Goal: Book appointment/travel/reservation

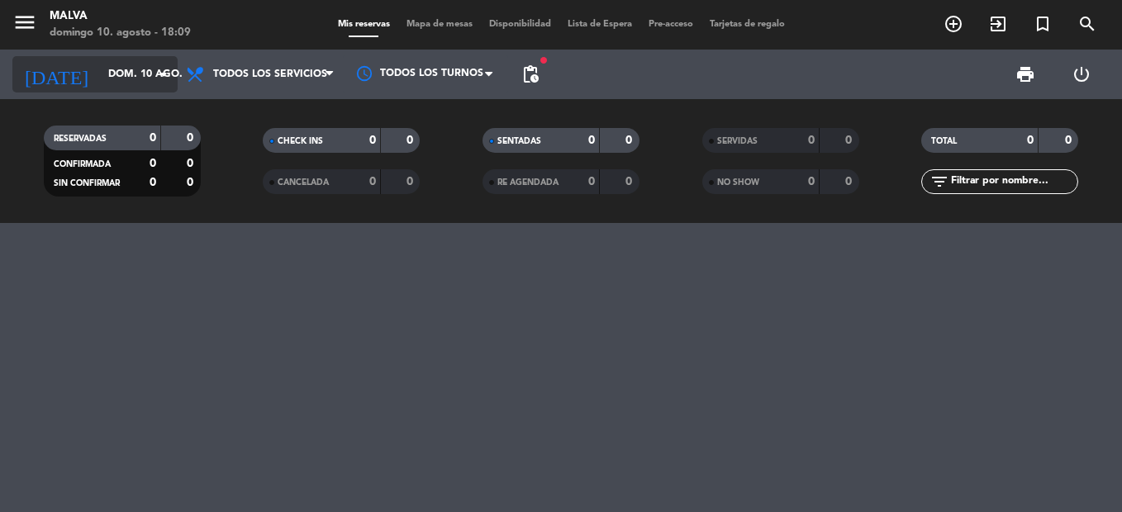
click at [101, 78] on input "dom. 10 ago." at bounding box center [170, 74] width 140 height 28
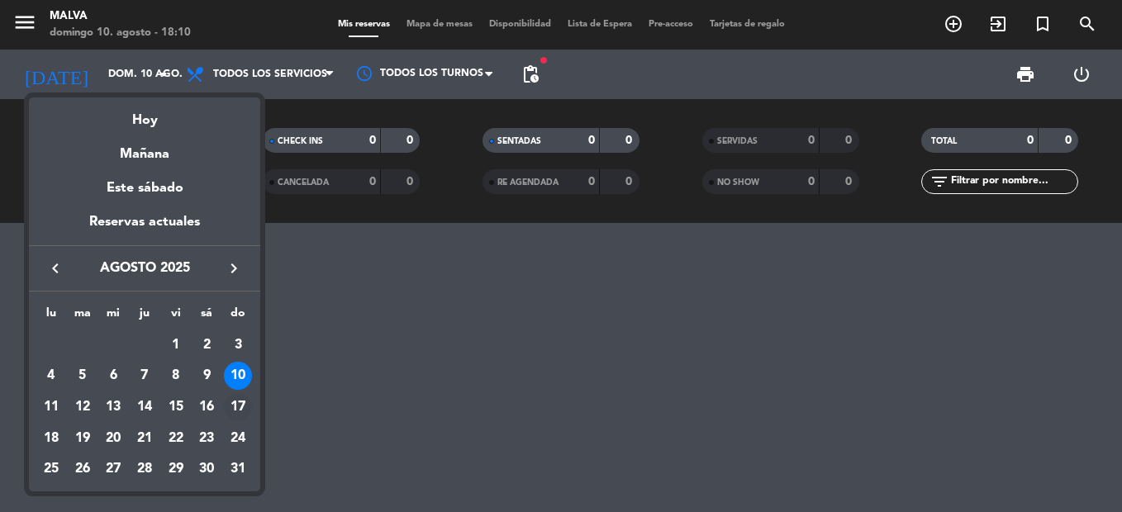
click at [240, 406] on div "17" at bounding box center [238, 407] width 28 height 28
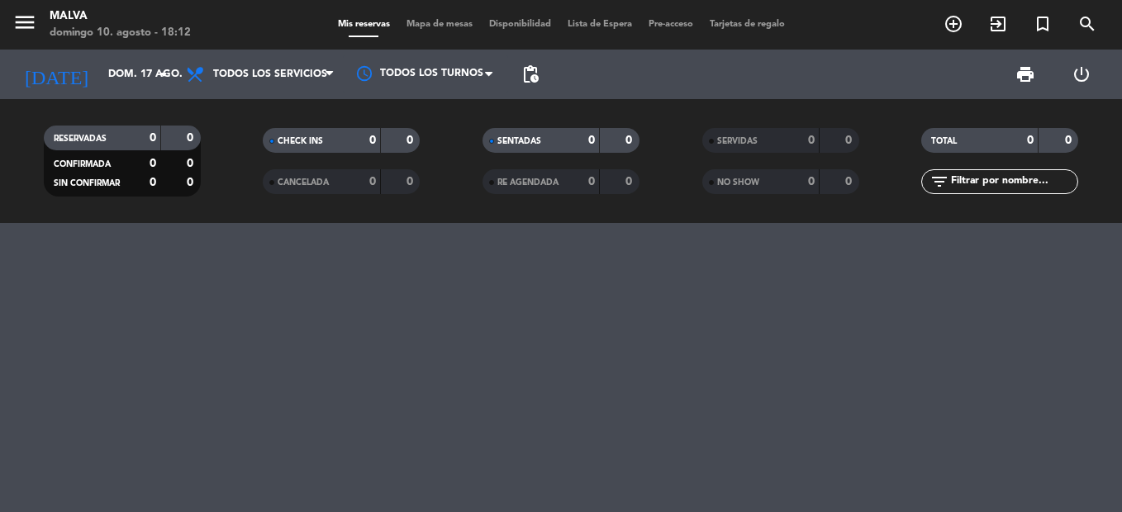
click at [0, 252] on html "close × Malva × chrome_reader_mode Listado de Reservas account_box Clientes acc…" at bounding box center [561, 256] width 1122 height 512
click at [134, 77] on input "dom. 17 ago." at bounding box center [170, 74] width 140 height 28
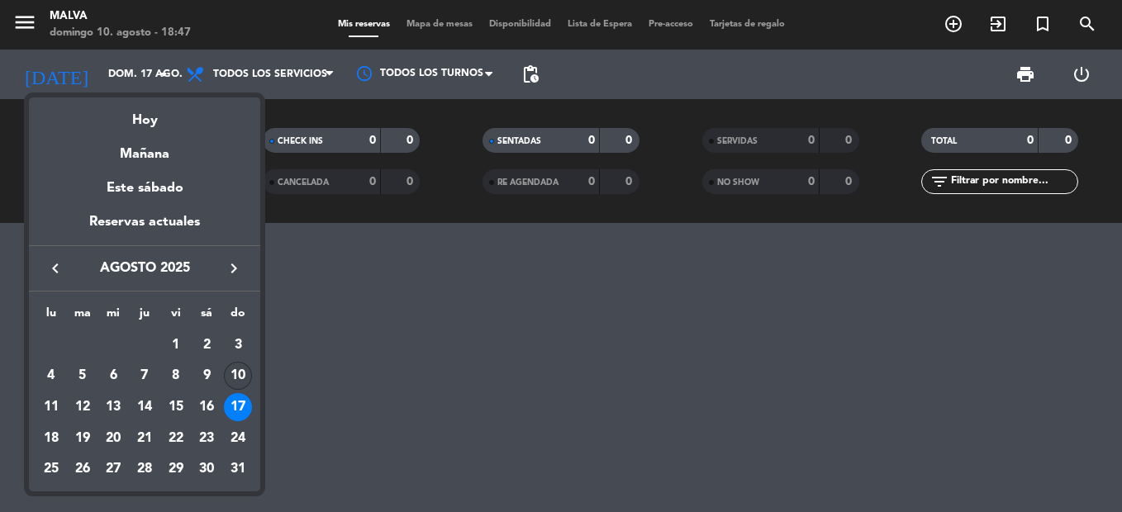
click at [240, 362] on div "10" at bounding box center [238, 376] width 28 height 28
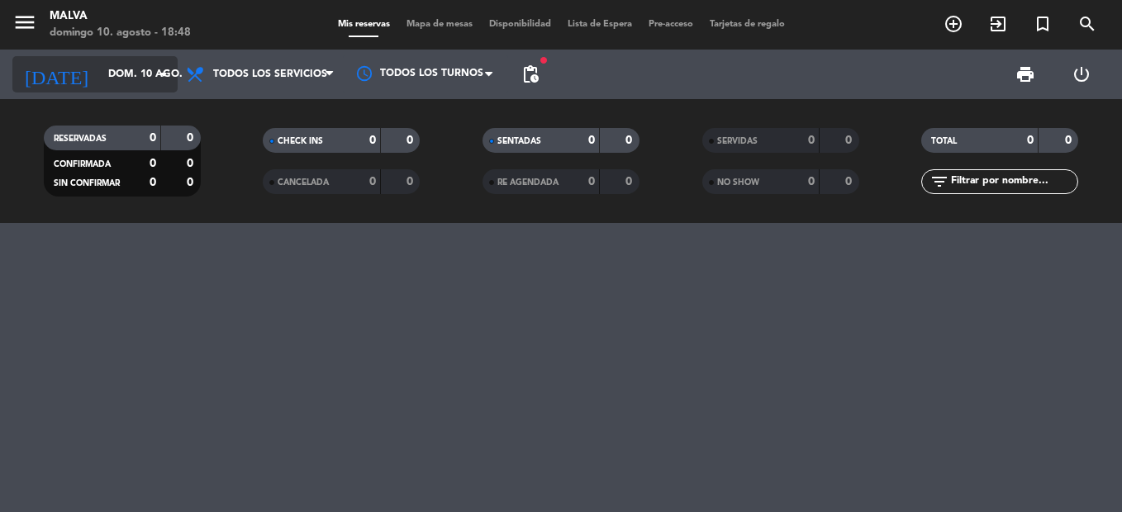
click at [100, 87] on input "dom. 10 ago." at bounding box center [170, 74] width 140 height 28
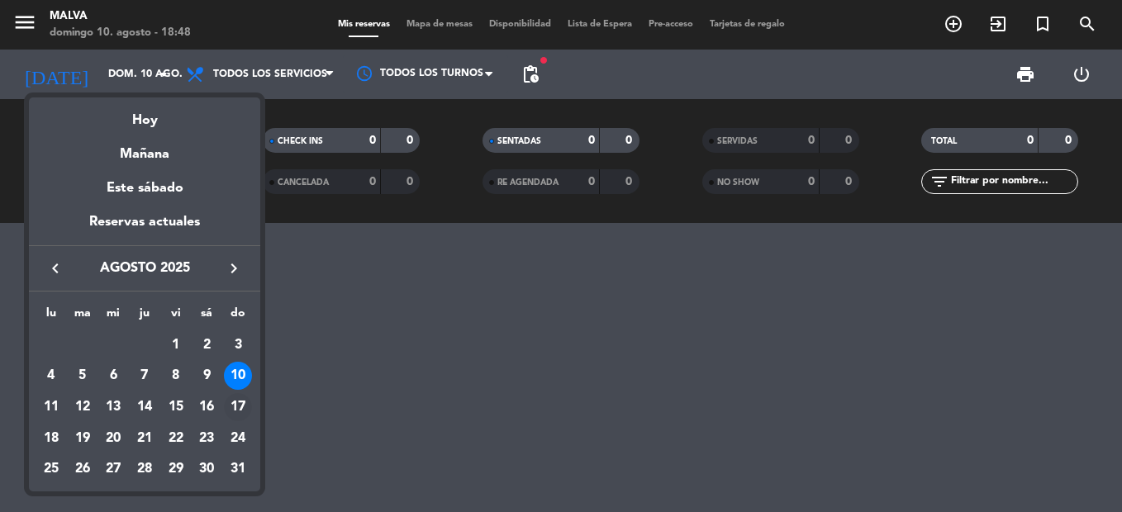
click at [238, 396] on div "17" at bounding box center [238, 407] width 28 height 28
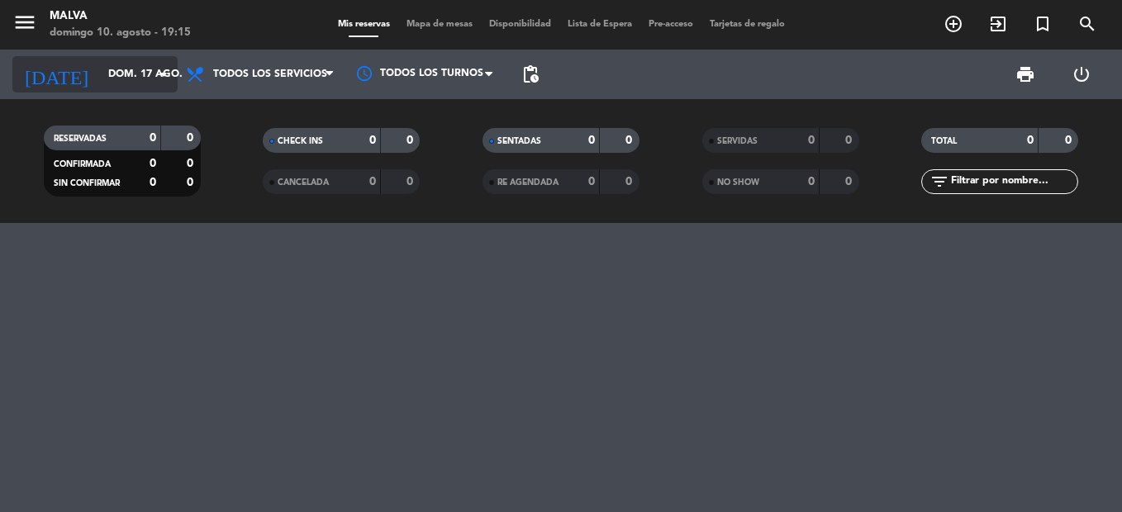
click at [150, 68] on input "dom. 17 ago." at bounding box center [170, 74] width 140 height 28
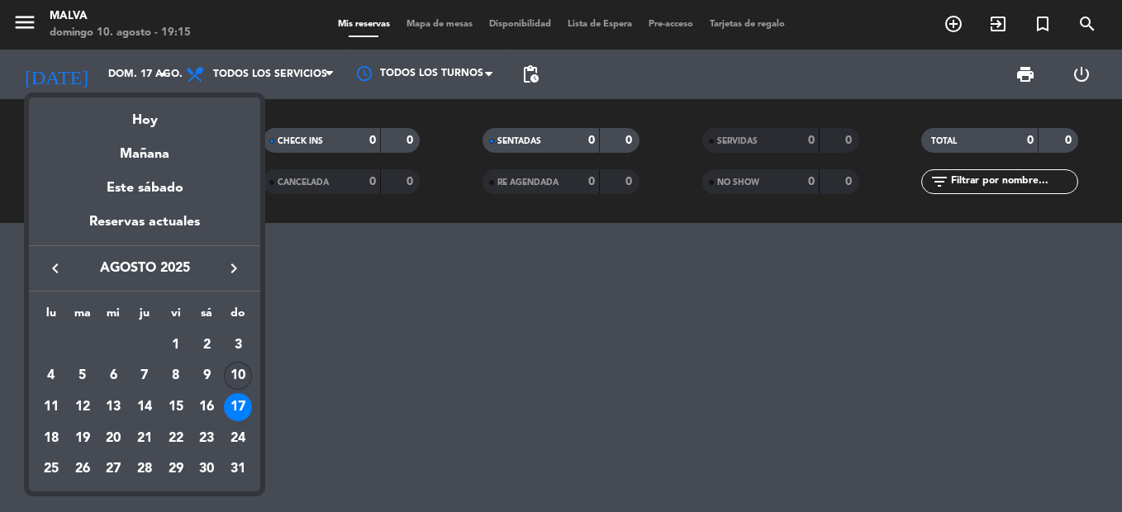
click at [231, 368] on div "10" at bounding box center [238, 376] width 28 height 28
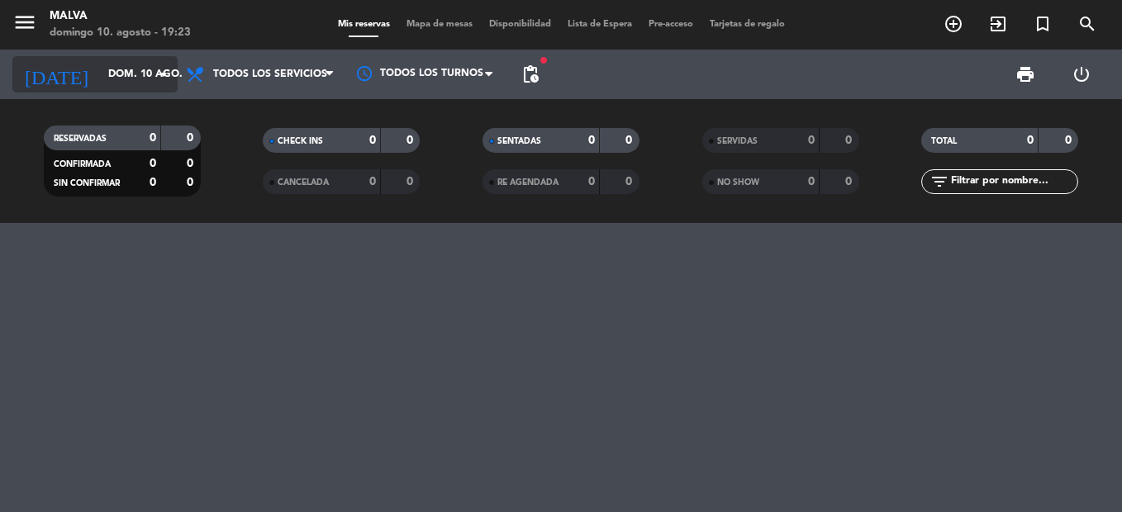
click at [100, 60] on input "dom. 10 ago." at bounding box center [170, 74] width 140 height 28
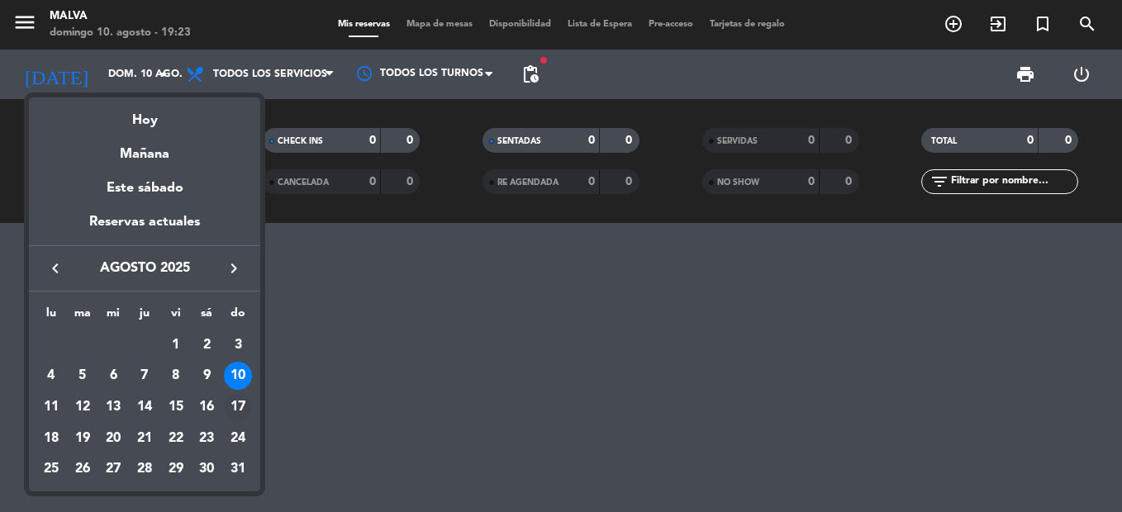
click at [242, 400] on div "17" at bounding box center [238, 407] width 28 height 28
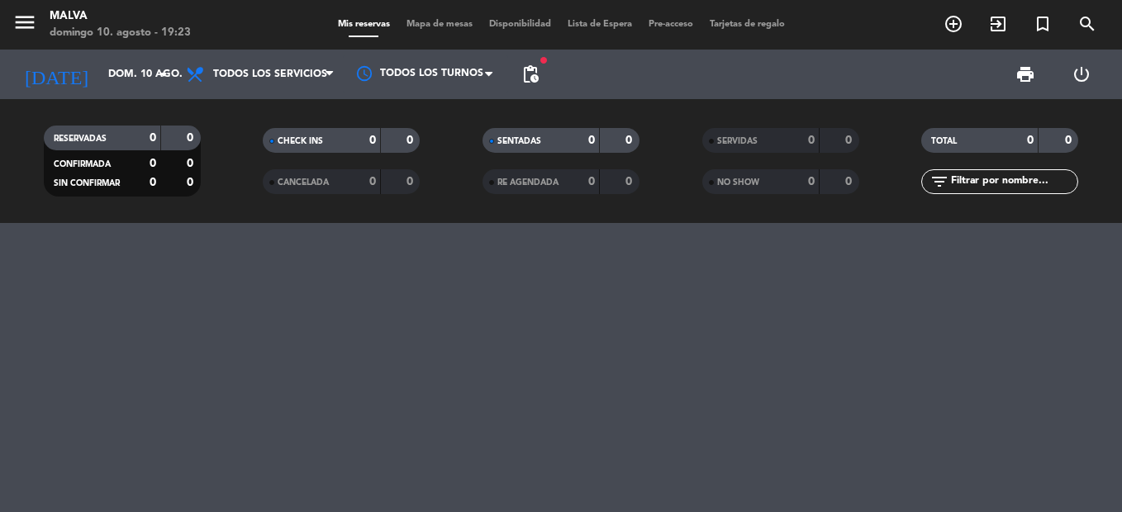
type input "dom. 17 ago."
